Goal: Task Accomplishment & Management: Use online tool/utility

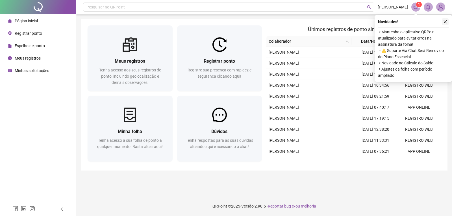
click at [445, 22] on icon "close" at bounding box center [445, 21] width 3 height 3
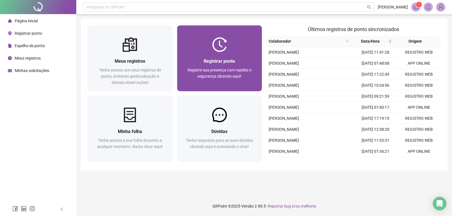
click at [231, 46] on div at bounding box center [219, 44] width 85 height 15
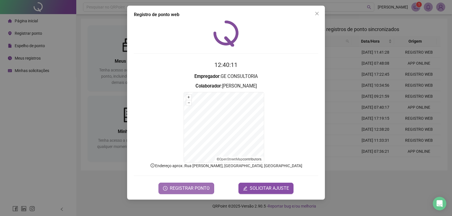
click at [186, 187] on span "REGISTRAR PONTO" at bounding box center [190, 188] width 40 height 7
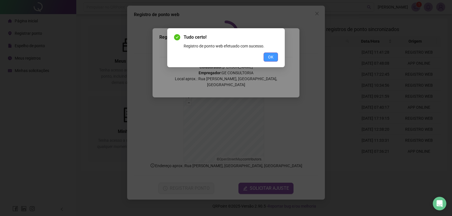
click at [271, 61] on button "OK" at bounding box center [270, 57] width 14 height 9
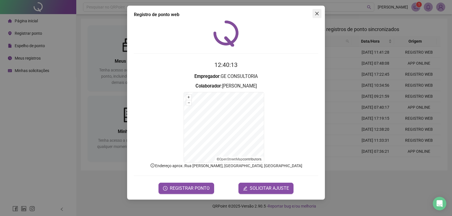
click at [316, 13] on icon "close" at bounding box center [316, 13] width 3 height 3
